Goal: Task Accomplishment & Management: Use online tool/utility

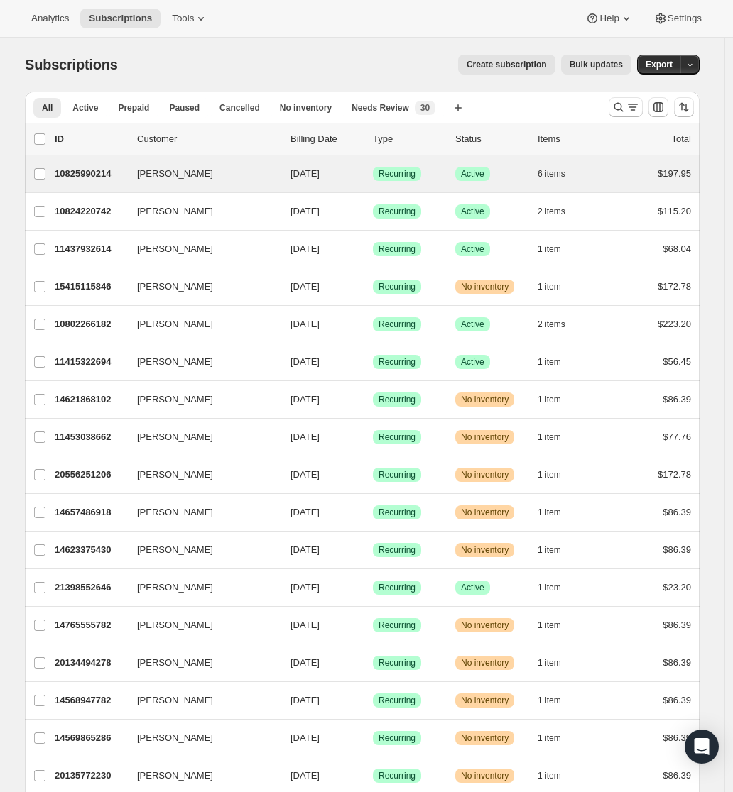
click at [358, 187] on div "[PERSON_NAME] 10825990214 [PERSON_NAME] [DATE] Success Recurring Success Active…" at bounding box center [362, 173] width 675 height 37
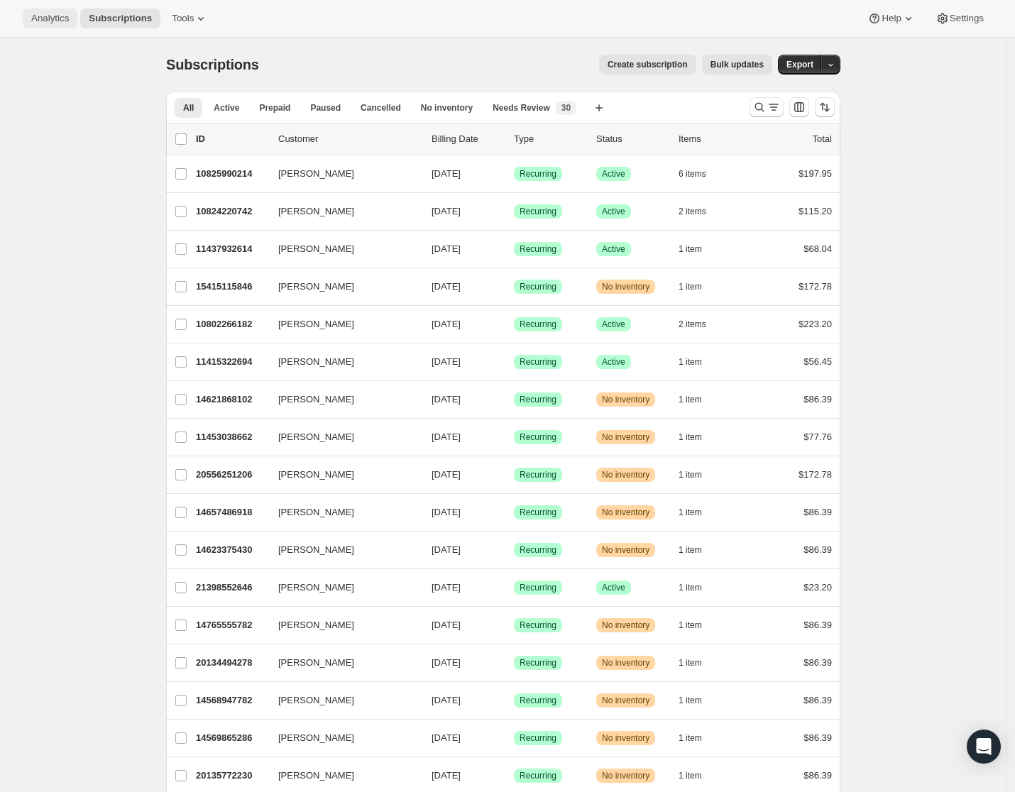
click at [57, 22] on span "Analytics" at bounding box center [50, 18] width 38 height 11
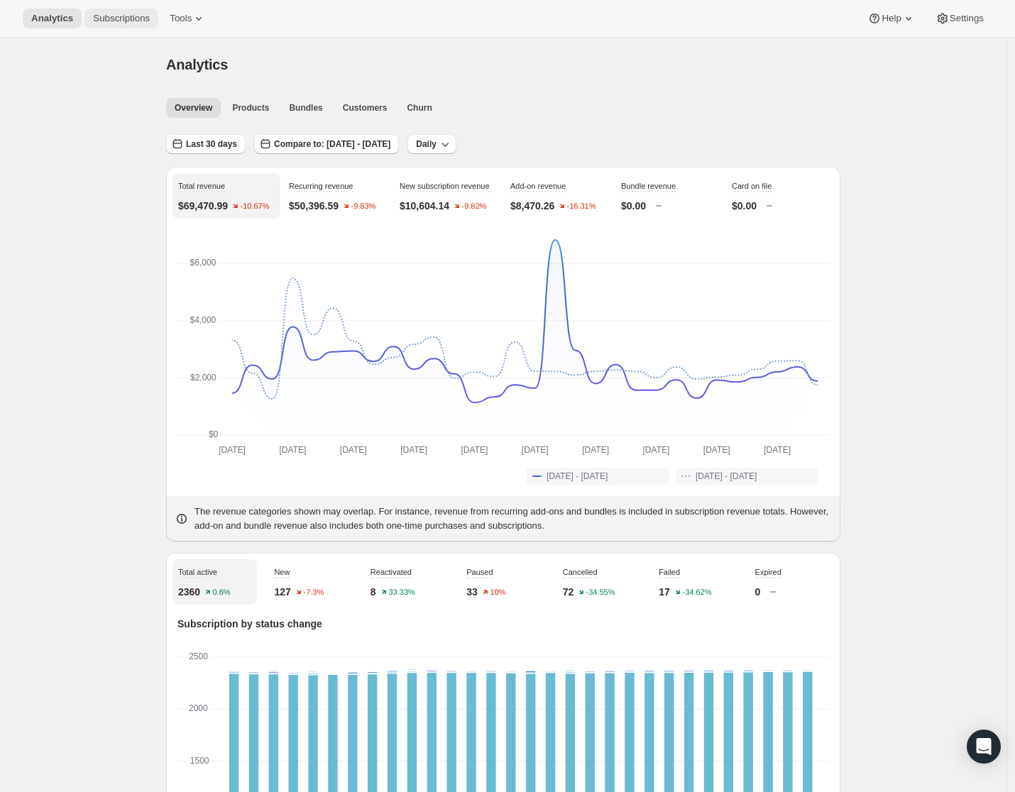
click at [138, 13] on span "Subscriptions" at bounding box center [121, 18] width 57 height 11
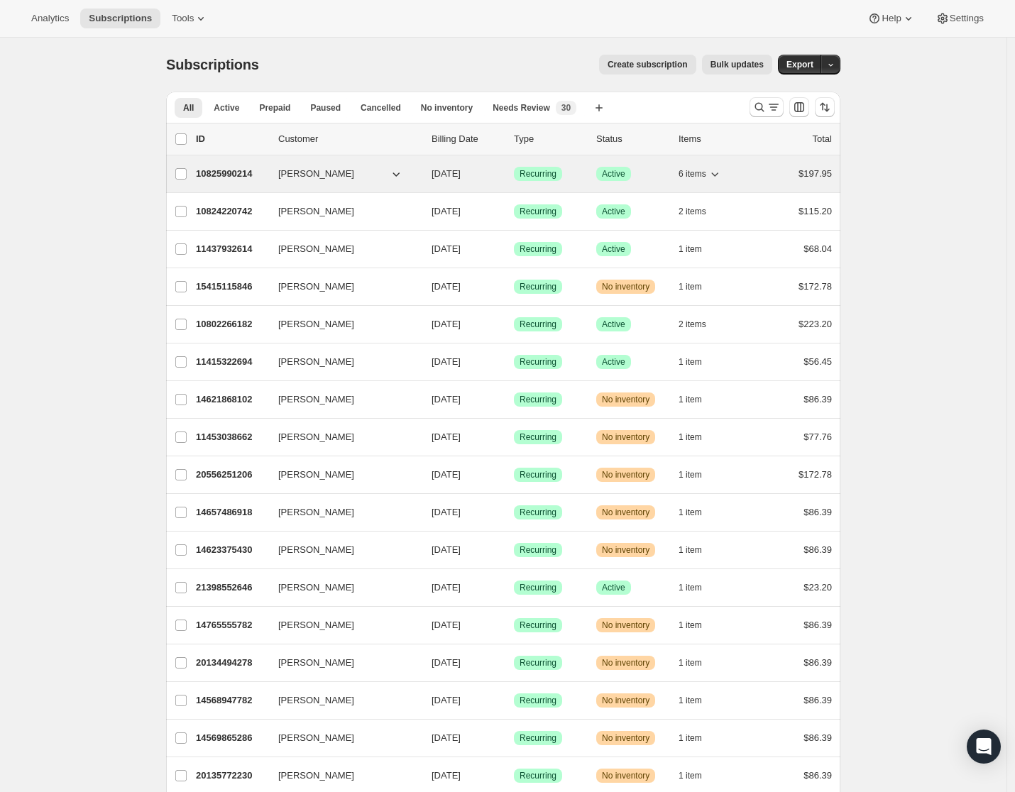
click at [740, 178] on div "6 items" at bounding box center [714, 174] width 71 height 20
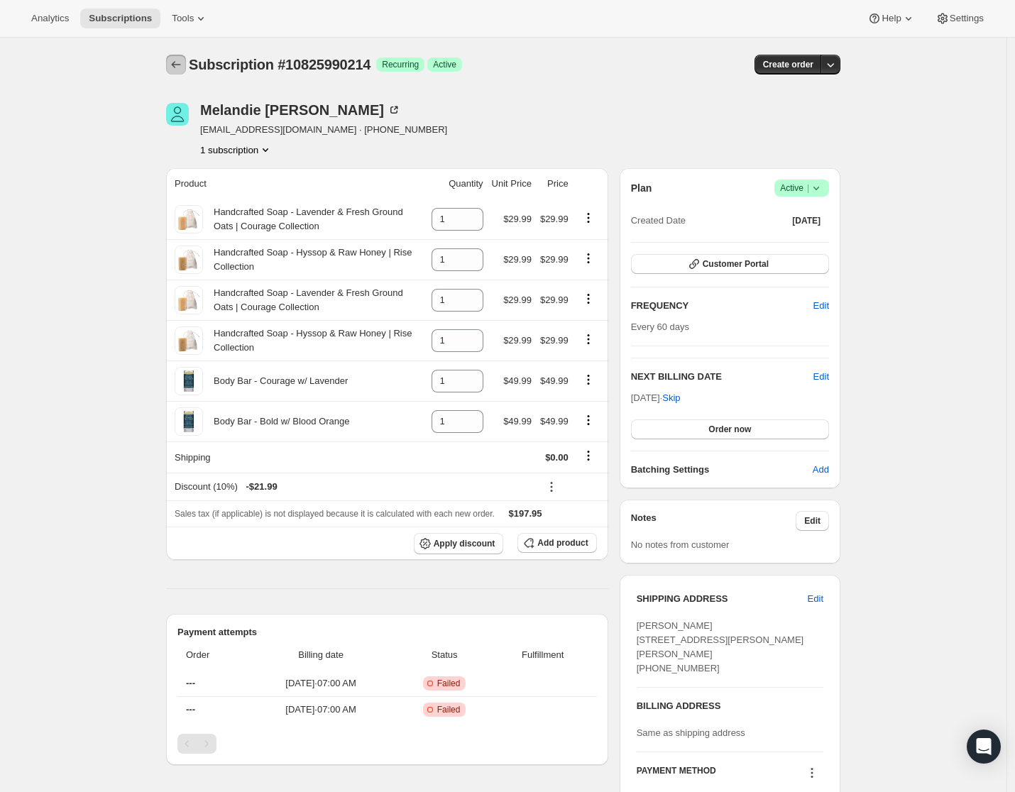
click at [180, 63] on icon "Subscriptions" at bounding box center [176, 65] width 14 height 14
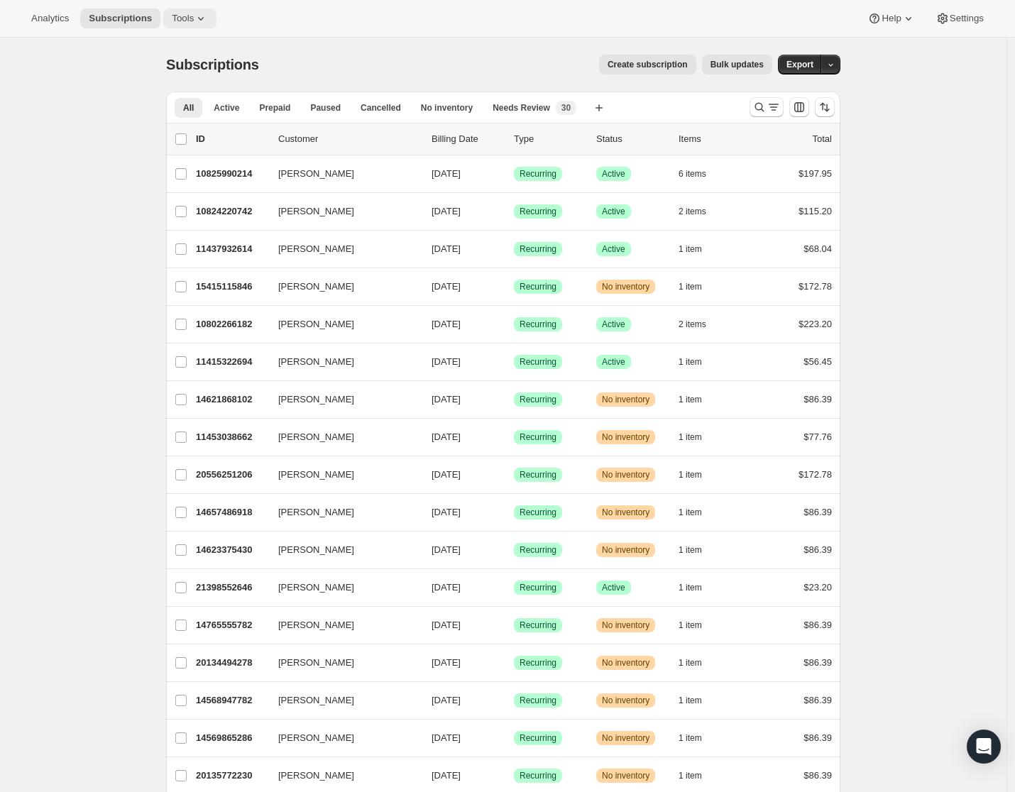
click at [194, 18] on span "Tools" at bounding box center [183, 18] width 22 height 11
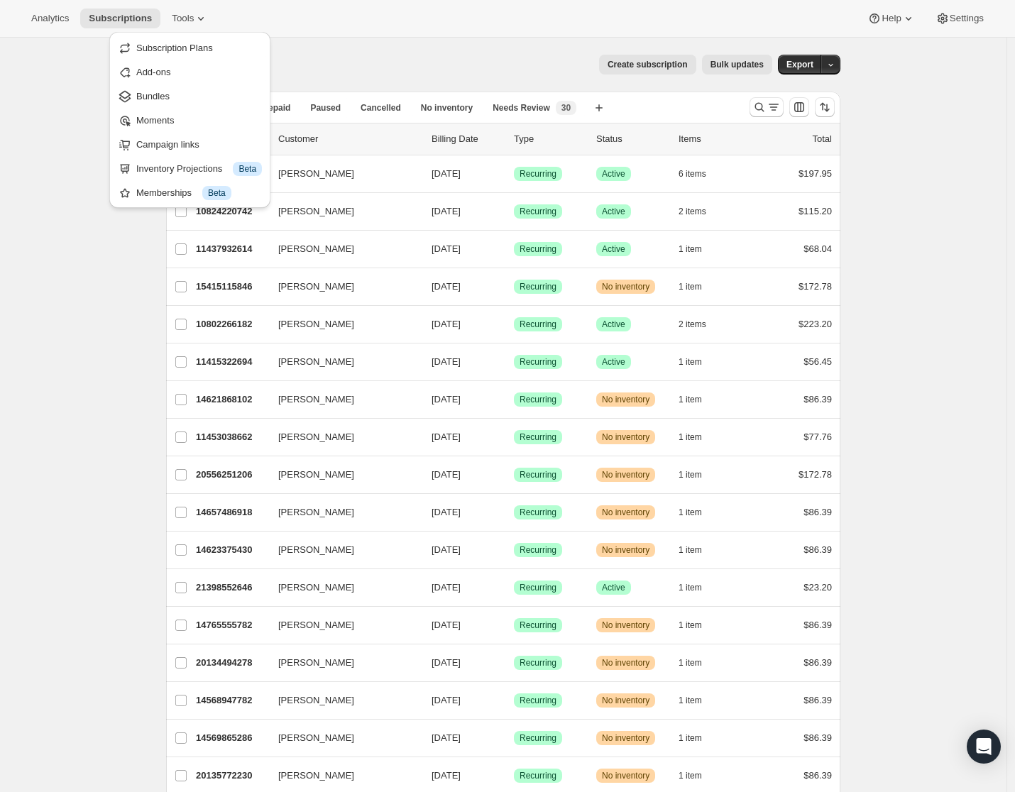
drag, startPoint x: 923, startPoint y: 383, endPoint x: 888, endPoint y: 380, distance: 35.6
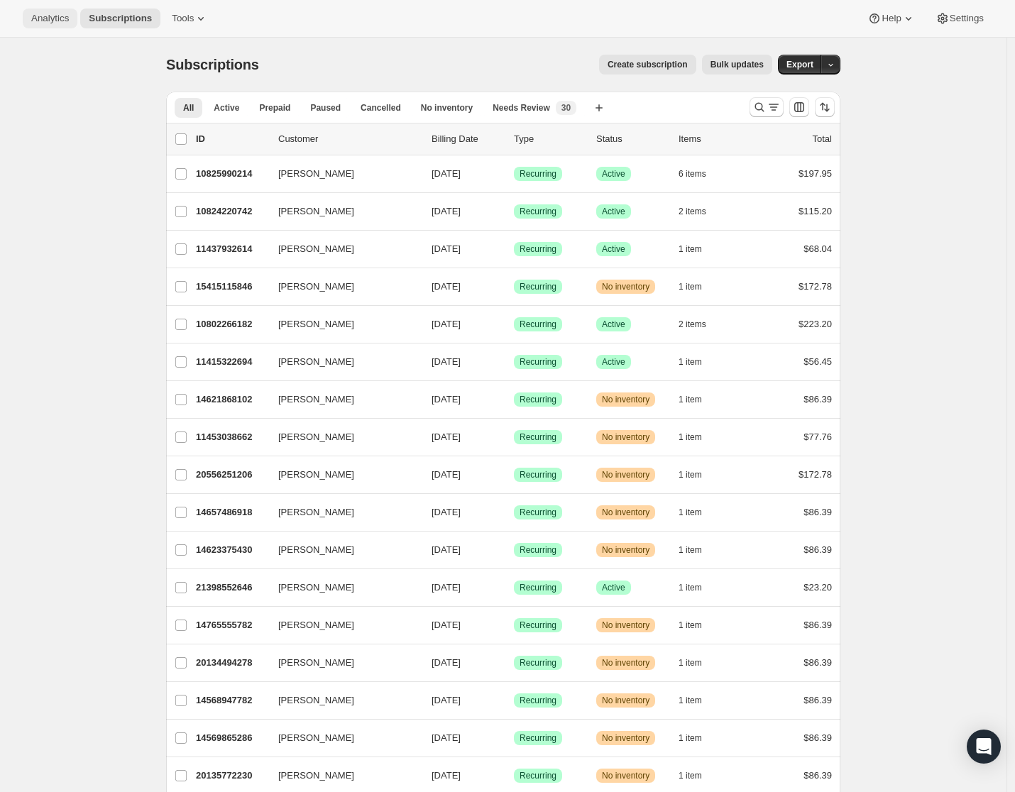
click at [50, 25] on button "Analytics" at bounding box center [50, 19] width 55 height 20
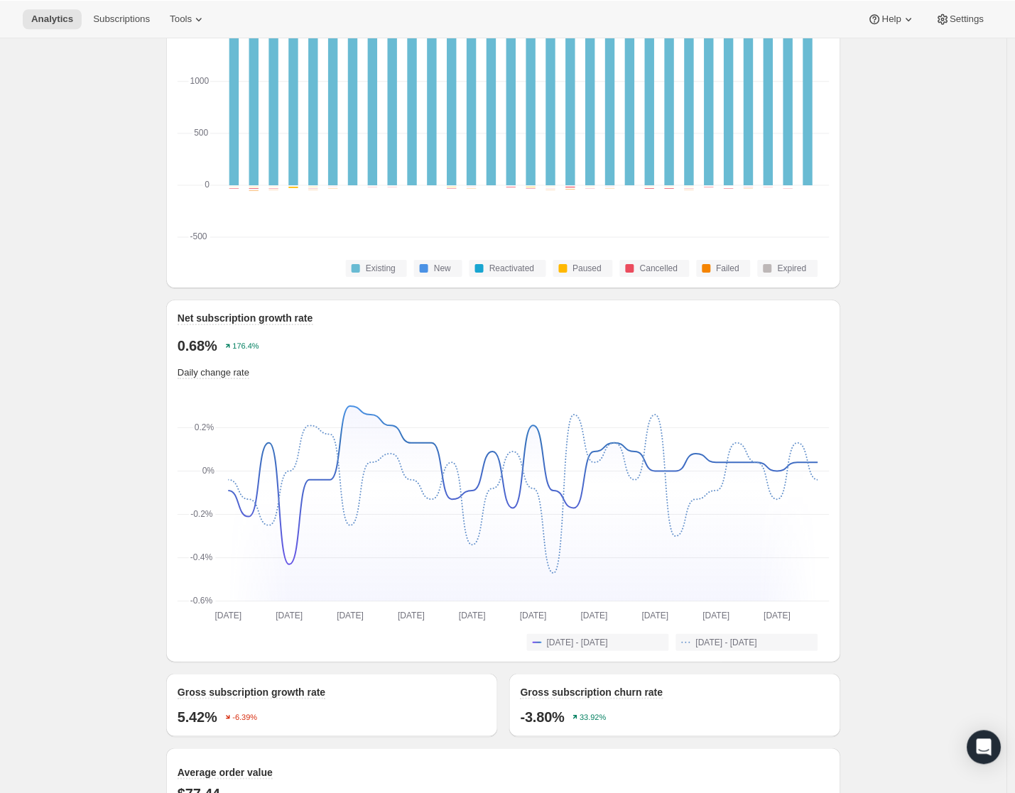
scroll to position [853, 0]
